Goal: Task Accomplishment & Management: Manage account settings

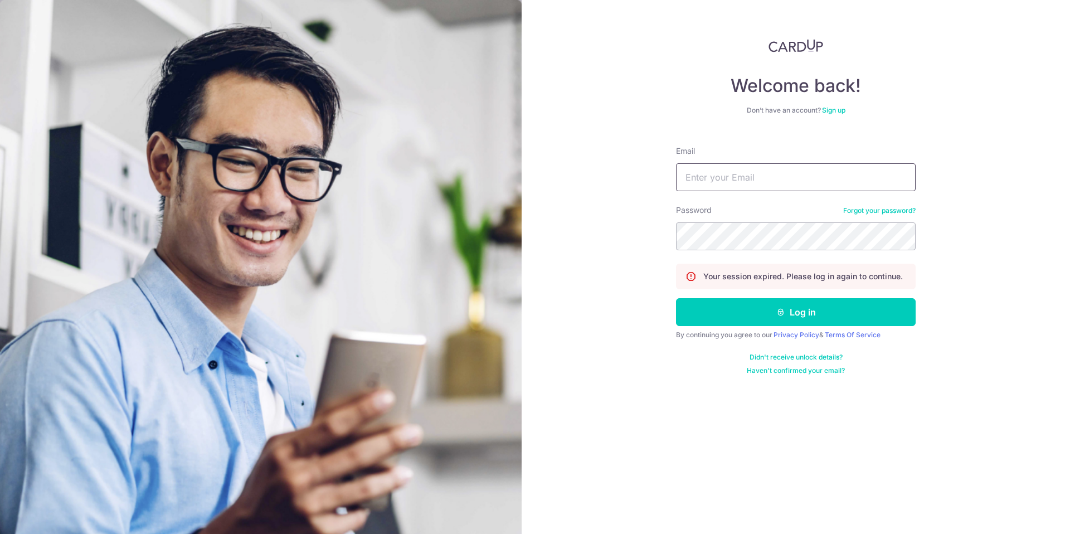
click at [759, 183] on input "Email" at bounding box center [796, 177] width 240 height 28
type input "[EMAIL_ADDRESS][DOMAIN_NAME]"
click at [890, 323] on button "Log in" at bounding box center [796, 312] width 240 height 28
